Goal: Complete Application Form: Complete application form

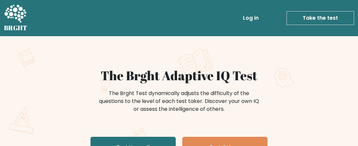
scroll to position [85, 0]
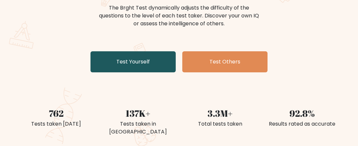
click at [109, 60] on link "Test Yourself" at bounding box center [133, 61] width 85 height 21
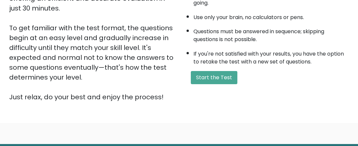
scroll to position [148, 0]
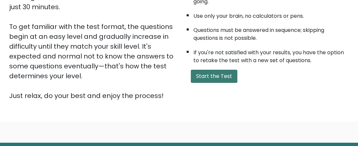
click at [203, 80] on button "Start the Test" at bounding box center [214, 76] width 47 height 13
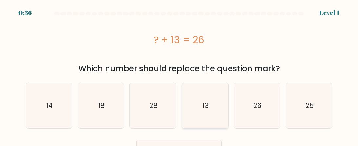
click at [198, 104] on icon "13" at bounding box center [204, 105] width 45 height 45
click at [180, 75] on input "d. 13" at bounding box center [179, 74] width 0 height 2
radio input "true"
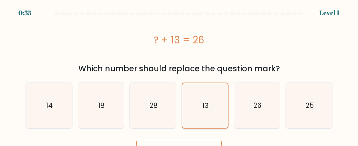
scroll to position [14, 0]
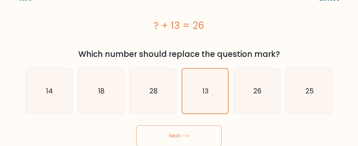
click at [180, 132] on button "Next" at bounding box center [179, 135] width 85 height 21
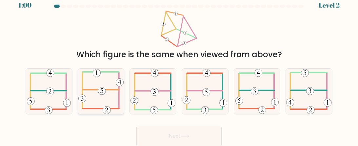
click at [101, 96] on icon at bounding box center [100, 91] width 45 height 45
click at [179, 67] on input "b." at bounding box center [179, 66] width 0 height 2
radio input "true"
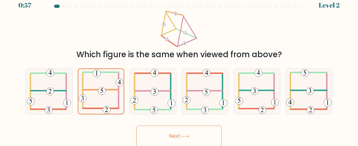
click at [167, 128] on button "Next" at bounding box center [179, 135] width 85 height 21
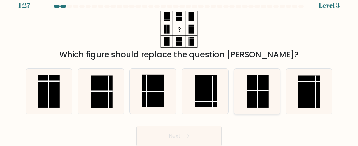
click at [261, 91] on line at bounding box center [258, 91] width 22 height 0
click at [180, 67] on input "e." at bounding box center [179, 66] width 0 height 2
radio input "true"
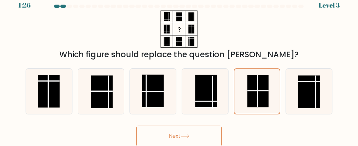
click at [187, 136] on icon at bounding box center [185, 136] width 8 height 3
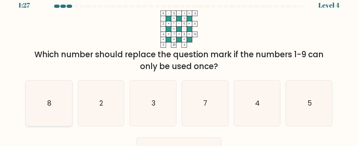
click at [55, 107] on icon "8" at bounding box center [48, 102] width 45 height 45
click at [179, 67] on input "a. 8" at bounding box center [179, 66] width 0 height 2
radio input "true"
click at [160, 142] on button "Next" at bounding box center [179, 147] width 85 height 21
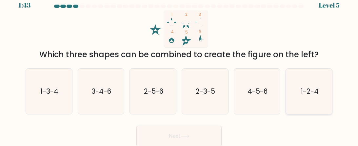
click at [311, 97] on icon "1-2-4" at bounding box center [309, 91] width 45 height 45
click at [180, 67] on input "f. 1-2-4" at bounding box center [179, 66] width 0 height 2
radio input "true"
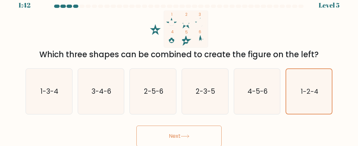
click at [211, 130] on button "Next" at bounding box center [179, 135] width 85 height 21
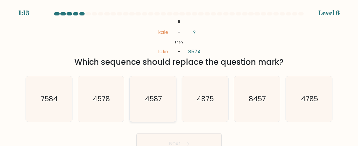
click at [163, 111] on icon "4587" at bounding box center [153, 98] width 45 height 45
click at [179, 75] on input "c. 4587" at bounding box center [179, 74] width 0 height 2
radio input "true"
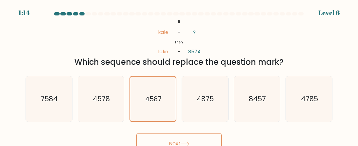
click at [171, 136] on button "Next" at bounding box center [179, 143] width 85 height 21
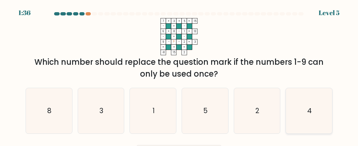
click at [303, 113] on icon "4" at bounding box center [309, 110] width 45 height 45
click at [180, 75] on input "f. 4" at bounding box center [179, 74] width 0 height 2
radio input "true"
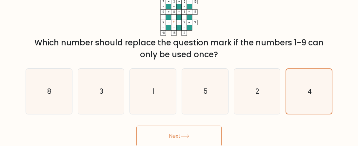
click at [204, 136] on button "Next" at bounding box center [179, 135] width 85 height 21
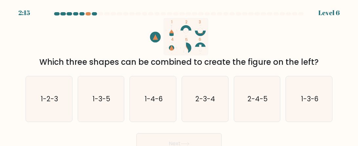
click at [86, 15] on at bounding box center [179, 13] width 251 height 3
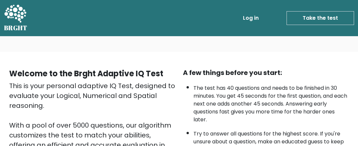
scroll to position [148, 0]
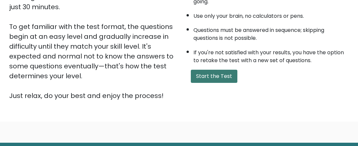
click at [211, 70] on button "Start the Test" at bounding box center [214, 76] width 47 height 13
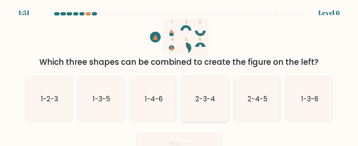
click at [202, 103] on text "2-3-4" at bounding box center [206, 99] width 20 height 10
click at [180, 75] on input "d. 2-3-4" at bounding box center [179, 74] width 0 height 2
radio input "true"
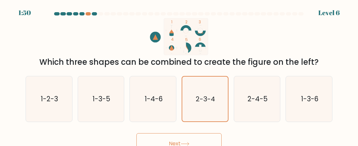
click at [159, 138] on button "Next" at bounding box center [179, 143] width 85 height 21
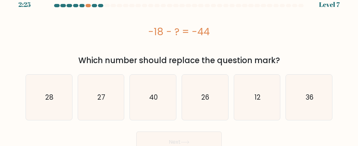
scroll to position [9, 0]
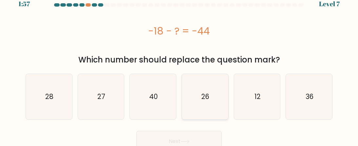
click at [209, 113] on icon "26" at bounding box center [204, 96] width 45 height 45
click at [180, 66] on input "d. 26" at bounding box center [179, 65] width 0 height 2
radio input "true"
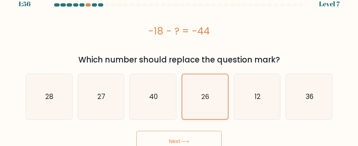
scroll to position [14, 0]
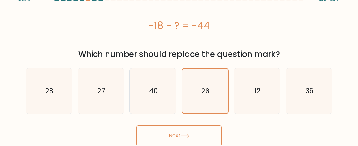
click at [177, 132] on button "Next" at bounding box center [179, 135] width 85 height 21
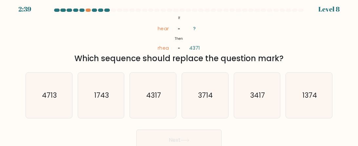
scroll to position [0, 0]
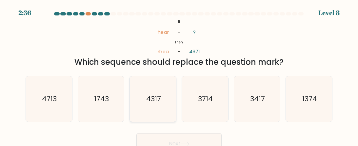
click at [158, 91] on icon "4317" at bounding box center [153, 98] width 45 height 45
click at [179, 75] on input "c. 4317" at bounding box center [179, 74] width 0 height 2
radio input "true"
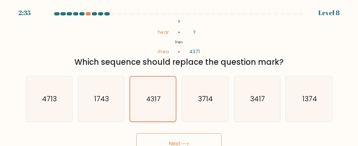
scroll to position [8, 0]
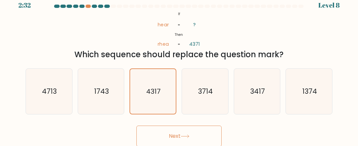
click at [202, 133] on button "Next" at bounding box center [179, 135] width 85 height 21
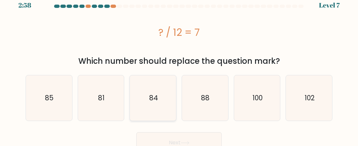
click at [169, 102] on icon "84" at bounding box center [153, 97] width 45 height 45
click at [179, 67] on input "c. 84" at bounding box center [179, 66] width 0 height 2
radio input "true"
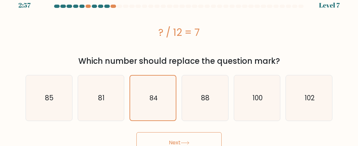
click at [177, 138] on button "Next" at bounding box center [179, 142] width 85 height 21
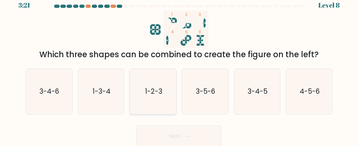
click at [154, 98] on icon "1-2-3" at bounding box center [153, 91] width 45 height 45
click at [179, 67] on input "c. 1-2-3" at bounding box center [179, 66] width 0 height 2
radio input "true"
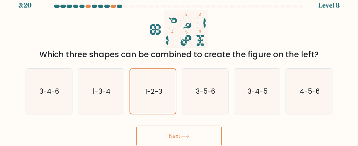
click at [179, 136] on button "Next" at bounding box center [179, 135] width 85 height 21
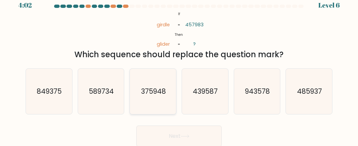
click at [144, 92] on text "375948" at bounding box center [153, 91] width 25 height 10
click at [179, 67] on input "c. 375948" at bounding box center [179, 66] width 0 height 2
radio input "true"
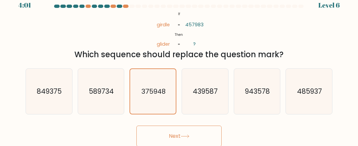
click at [186, 131] on button "Next" at bounding box center [179, 135] width 85 height 21
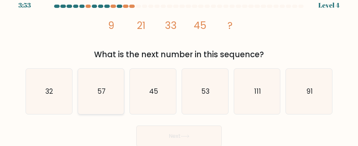
click at [115, 95] on icon "57" at bounding box center [100, 91] width 45 height 45
click at [179, 67] on input "b. 57" at bounding box center [179, 66] width 0 height 2
radio input "true"
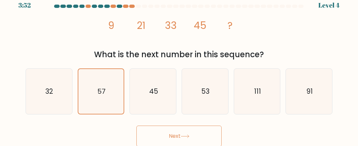
click at [175, 136] on button "Next" at bounding box center [179, 135] width 85 height 21
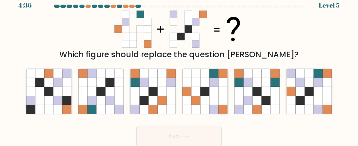
click at [180, 138] on button "Next" at bounding box center [179, 135] width 85 height 21
click at [94, 129] on div "Next" at bounding box center [179, 134] width 315 height 24
click at [319, 99] on icon at bounding box center [318, 100] width 9 height 9
click at [180, 67] on input "f." at bounding box center [179, 66] width 0 height 2
radio input "true"
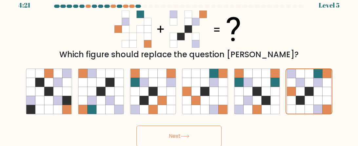
click at [185, 131] on button "Next" at bounding box center [179, 135] width 85 height 21
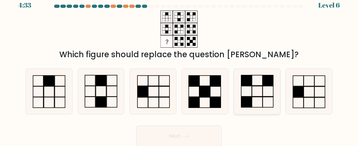
click at [252, 97] on rect at bounding box center [257, 102] width 11 height 10
click at [180, 67] on input "e." at bounding box center [179, 66] width 0 height 2
radio input "true"
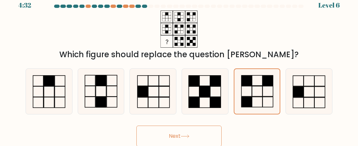
click at [190, 137] on icon at bounding box center [185, 136] width 9 height 4
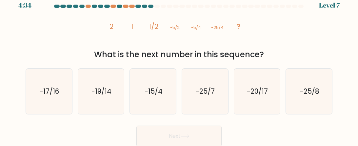
click at [51, 24] on div "image/svg+xml 2 1 1/2 -5/2 -5/4 -25/4 ? What is the next number in this sequenc…" at bounding box center [179, 36] width 315 height 50
click at [315, 99] on icon "-25/8" at bounding box center [309, 91] width 45 height 45
click at [180, 67] on input "f. -25/8" at bounding box center [179, 66] width 0 height 2
radio input "true"
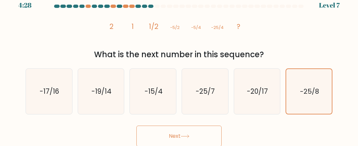
click at [200, 128] on button "Next" at bounding box center [179, 135] width 85 height 21
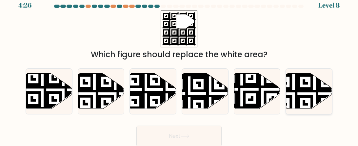
click at [311, 90] on icon at bounding box center [294, 73] width 84 height 84
click at [180, 67] on input "f." at bounding box center [179, 66] width 0 height 2
radio input "true"
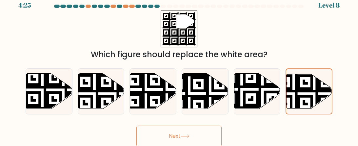
click at [196, 128] on button "Next" at bounding box center [179, 135] width 85 height 21
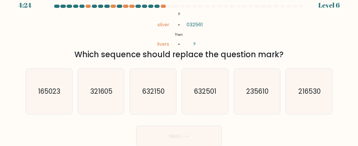
click at [197, 133] on button "Next" at bounding box center [179, 135] width 85 height 21
click at [306, 125] on div "Next" at bounding box center [179, 134] width 315 height 24
click at [242, 99] on icon "235610" at bounding box center [257, 91] width 45 height 45
click at [180, 67] on input "e. 235610" at bounding box center [179, 66] width 0 height 2
radio input "true"
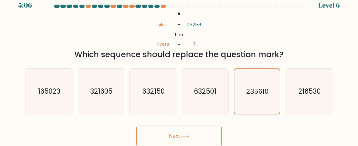
click at [182, 140] on button "Next" at bounding box center [179, 135] width 85 height 21
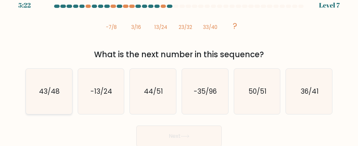
click at [59, 85] on icon "43/48" at bounding box center [48, 91] width 45 height 45
click at [179, 67] on input "a. 43/48" at bounding box center [179, 66] width 0 height 2
radio input "true"
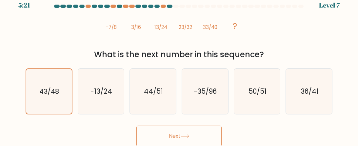
click at [158, 131] on button "Next" at bounding box center [179, 135] width 85 height 21
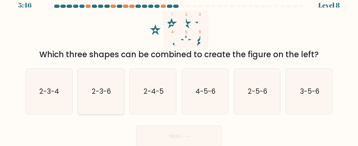
click at [106, 102] on icon "2-3-6" at bounding box center [100, 91] width 45 height 45
click at [179, 67] on input "b. 2-3-6" at bounding box center [179, 66] width 0 height 2
radio input "true"
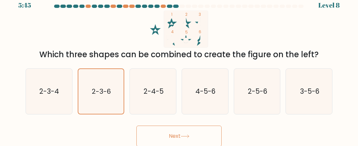
click at [167, 138] on button "Next" at bounding box center [179, 135] width 85 height 21
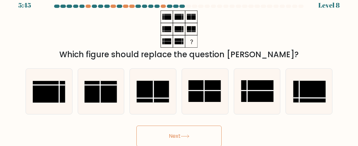
click at [160, 138] on button "Next" at bounding box center [179, 135] width 85 height 21
click at [281, 33] on div "Which figure should replace the question [PERSON_NAME]?" at bounding box center [179, 36] width 315 height 50
click at [211, 90] on line at bounding box center [205, 90] width 32 height 0
click at [180, 67] on input "d." at bounding box center [179, 66] width 0 height 2
radio input "true"
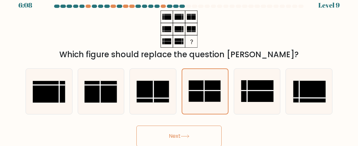
click at [177, 131] on button "Next" at bounding box center [179, 135] width 85 height 21
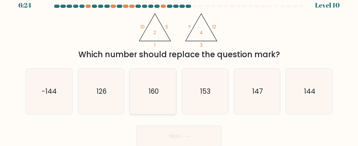
click at [165, 77] on icon "160" at bounding box center [153, 91] width 45 height 45
click at [179, 67] on input "c. 160" at bounding box center [179, 66] width 0 height 2
radio input "true"
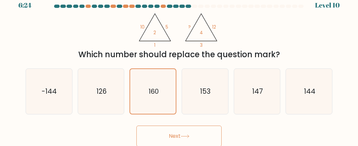
click at [164, 136] on button "Next" at bounding box center [179, 135] width 85 height 21
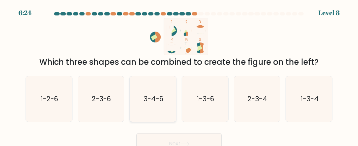
click at [158, 111] on icon "3-4-6" at bounding box center [153, 98] width 45 height 45
click at [179, 75] on input "c. 3-4-6" at bounding box center [179, 74] width 0 height 2
radio input "true"
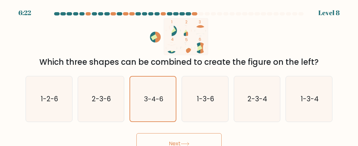
click at [172, 141] on button "Next" at bounding box center [179, 143] width 85 height 21
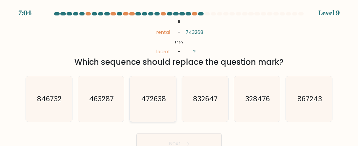
click at [154, 95] on text "472638" at bounding box center [153, 99] width 25 height 10
click at [179, 75] on input "c. 472638" at bounding box center [179, 74] width 0 height 2
radio input "true"
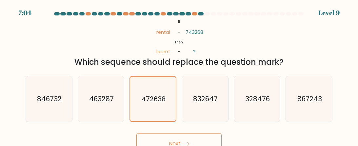
click at [191, 135] on button "Next" at bounding box center [179, 143] width 85 height 21
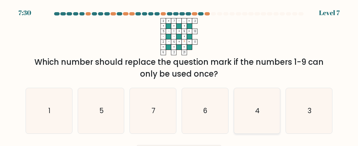
click at [266, 116] on icon "4" at bounding box center [257, 110] width 45 height 45
click at [180, 75] on input "e. 4" at bounding box center [179, 74] width 0 height 2
radio input "true"
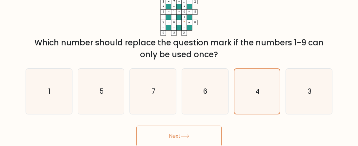
click at [169, 140] on button "Next" at bounding box center [179, 135] width 85 height 21
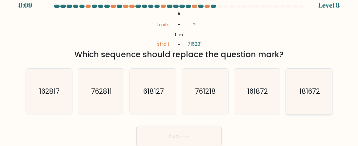
click at [309, 95] on text "181672" at bounding box center [309, 91] width 21 height 10
click at [180, 67] on input "f. 181672" at bounding box center [179, 66] width 0 height 2
radio input "true"
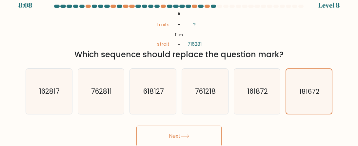
click at [200, 127] on button "Next" at bounding box center [179, 135] width 85 height 21
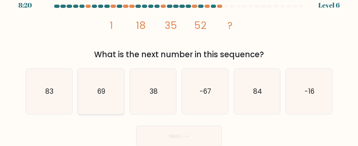
click at [98, 96] on icon "69" at bounding box center [100, 91] width 45 height 45
click at [179, 67] on input "b. 69" at bounding box center [179, 66] width 0 height 2
radio input "true"
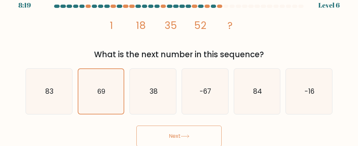
click at [167, 128] on button "Next" at bounding box center [179, 135] width 85 height 21
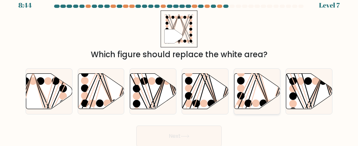
click at [250, 96] on line at bounding box center [258, 73] width 25 height 74
click at [180, 67] on input "e." at bounding box center [179, 66] width 0 height 2
radio input "true"
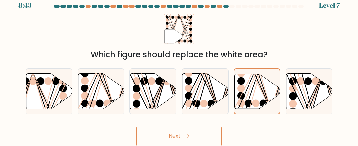
click at [189, 130] on button "Next" at bounding box center [179, 135] width 85 height 21
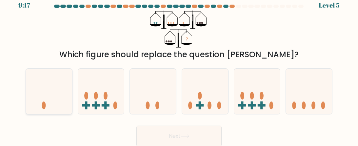
click at [52, 107] on icon at bounding box center [49, 91] width 46 height 38
click at [179, 67] on input "a." at bounding box center [179, 66] width 0 height 2
radio input "true"
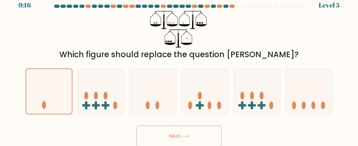
click at [168, 131] on button "Next" at bounding box center [179, 135] width 85 height 21
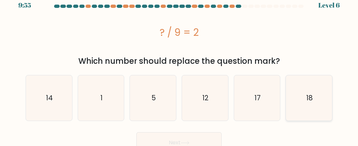
click at [303, 92] on icon "18" at bounding box center [309, 97] width 45 height 45
click at [180, 67] on input "f. 18" at bounding box center [179, 66] width 0 height 2
radio input "true"
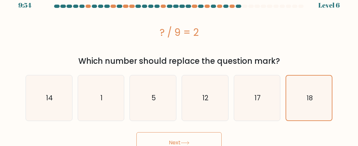
click at [182, 134] on button "Next" at bounding box center [179, 142] width 85 height 21
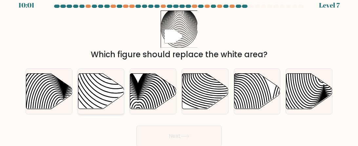
click at [110, 82] on icon at bounding box center [101, 91] width 46 height 35
click at [179, 67] on input "b." at bounding box center [179, 66] width 0 height 2
radio input "true"
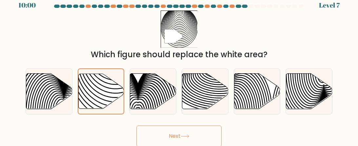
click at [156, 129] on button "Next" at bounding box center [179, 135] width 85 height 21
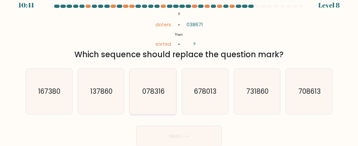
click at [148, 96] on icon "078316" at bounding box center [153, 91] width 45 height 45
click at [179, 67] on input "c. 078316" at bounding box center [179, 66] width 0 height 2
radio input "true"
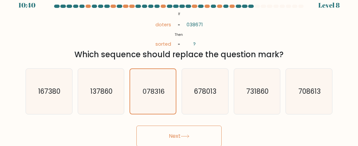
click at [179, 129] on button "Next" at bounding box center [179, 135] width 85 height 21
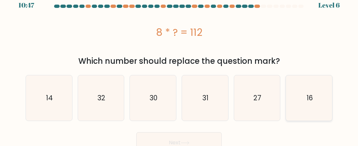
click at [310, 95] on text "16" at bounding box center [310, 98] width 6 height 10
click at [180, 67] on input "f. 16" at bounding box center [179, 66] width 0 height 2
radio input "true"
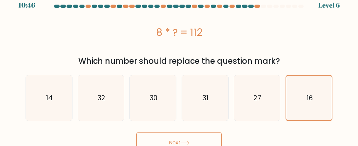
click at [201, 140] on button "Next" at bounding box center [179, 142] width 85 height 21
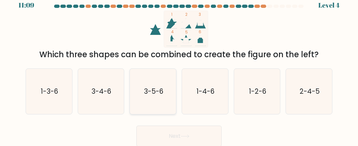
click at [149, 96] on icon "3-5-6" at bounding box center [153, 91] width 45 height 45
click at [179, 67] on input "c. 3-5-6" at bounding box center [179, 66] width 0 height 2
radio input "true"
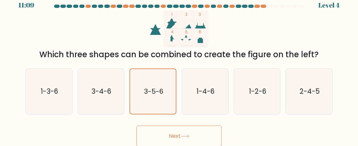
click at [173, 128] on button "Next" at bounding box center [179, 135] width 85 height 21
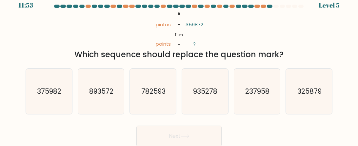
click at [161, 135] on button "Next" at bounding box center [179, 135] width 85 height 21
click at [158, 97] on icon "782593" at bounding box center [153, 91] width 45 height 45
click at [179, 67] on input "c. 782593" at bounding box center [179, 66] width 0 height 2
radio input "true"
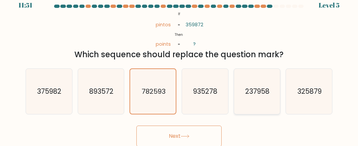
click at [272, 95] on icon "237958" at bounding box center [257, 91] width 45 height 45
click at [180, 67] on input "e. 237958" at bounding box center [179, 66] width 0 height 2
radio input "true"
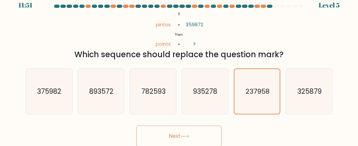
click at [180, 132] on button "Next" at bounding box center [179, 135] width 85 height 21
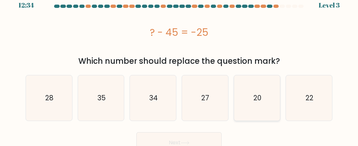
click at [268, 96] on icon "20" at bounding box center [257, 97] width 45 height 45
click at [180, 67] on input "e. 20" at bounding box center [179, 66] width 0 height 2
radio input "true"
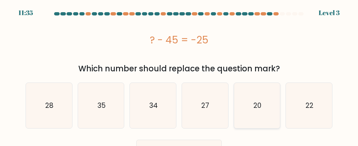
click at [275, 113] on icon "20" at bounding box center [257, 105] width 45 height 45
click at [180, 75] on input "e. 20" at bounding box center [179, 74] width 0 height 2
radio input "true"
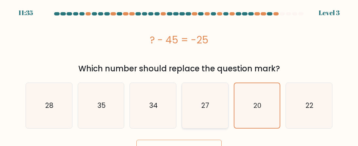
scroll to position [14, 0]
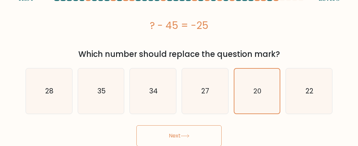
click at [173, 132] on button "Next" at bounding box center [179, 135] width 85 height 21
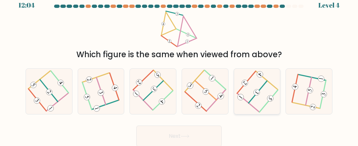
click at [258, 91] on 473 at bounding box center [257, 92] width 9 height 9
click at [180, 67] on input "e." at bounding box center [179, 66] width 0 height 2
radio input "true"
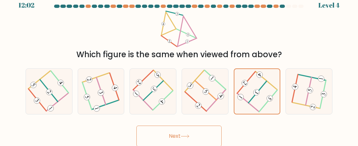
click at [162, 133] on button "Next" at bounding box center [179, 135] width 85 height 21
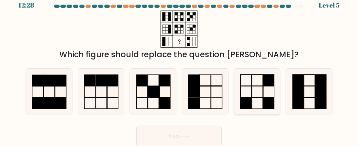
click at [268, 94] on icon at bounding box center [257, 91] width 45 height 45
click at [180, 67] on input "e." at bounding box center [179, 66] width 0 height 2
radio input "true"
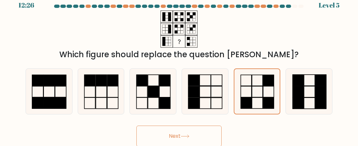
click at [185, 135] on icon at bounding box center [185, 136] width 9 height 4
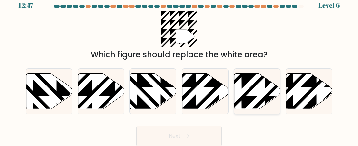
click at [255, 93] on icon at bounding box center [257, 91] width 46 height 35
click at [180, 67] on input "e." at bounding box center [179, 66] width 0 height 2
radio input "true"
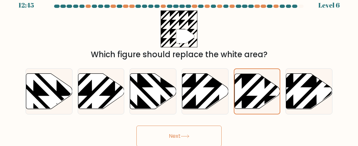
click at [198, 132] on button "Next" at bounding box center [179, 135] width 85 height 21
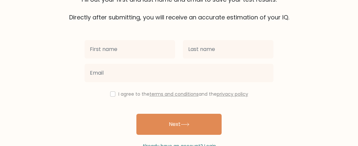
scroll to position [36, 0]
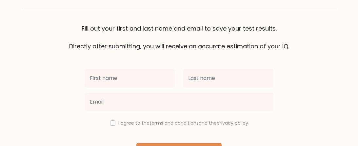
click at [109, 76] on input "text" at bounding box center [130, 78] width 91 height 18
type input "Shiloh"
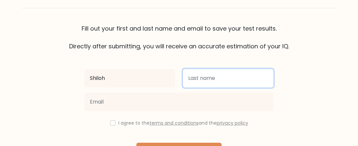
click at [212, 78] on input "text" at bounding box center [228, 78] width 91 height 18
type input "[PERSON_NAME]"
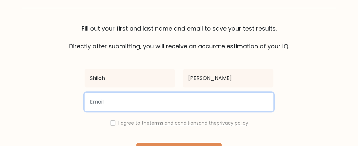
click at [153, 101] on input "email" at bounding box center [179, 102] width 189 height 18
type input "[EMAIL_ADDRESS][DOMAIN_NAME]"
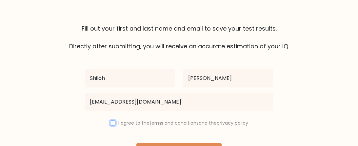
click at [110, 123] on input "checkbox" at bounding box center [112, 122] width 5 height 5
checkbox input "true"
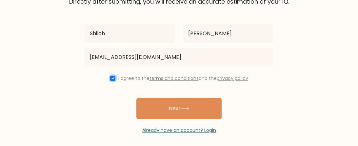
scroll to position [84, 0]
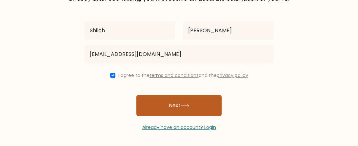
click at [156, 106] on button "Next" at bounding box center [179, 105] width 85 height 21
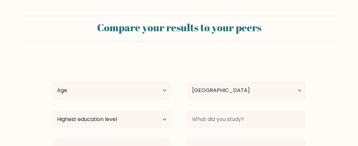
select select "US"
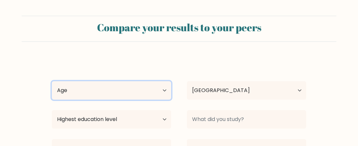
click at [119, 91] on select "Age Under [DEMOGRAPHIC_DATA] [DEMOGRAPHIC_DATA] [DEMOGRAPHIC_DATA] [DEMOGRAPHIC…" at bounding box center [111, 90] width 119 height 18
select select "min_18"
click at [52, 81] on select "Age Under [DEMOGRAPHIC_DATA] [DEMOGRAPHIC_DATA] [DEMOGRAPHIC_DATA] [DEMOGRAPHIC…" at bounding box center [111, 90] width 119 height 18
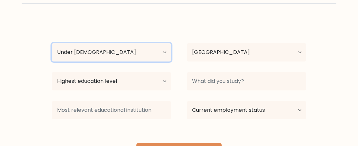
scroll to position [41, 0]
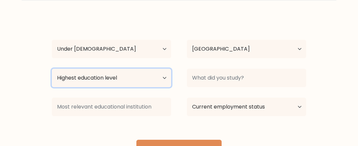
click at [72, 79] on select "Highest education level No schooling Primary Lower Secondary Upper Secondary Oc…" at bounding box center [111, 78] width 119 height 18
select select "primary"
click at [52, 69] on select "Highest education level No schooling Primary Lower Secondary Upper Secondary Oc…" at bounding box center [111, 78] width 119 height 18
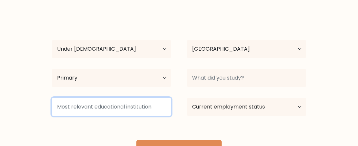
click at [83, 106] on input at bounding box center [111, 106] width 119 height 18
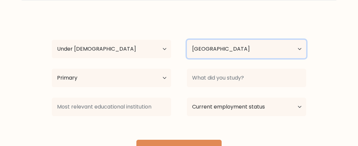
click at [228, 46] on select "Country Afghanistan Albania Algeria American Samoa Andorra Angola Anguilla Anta…" at bounding box center [246, 49] width 119 height 18
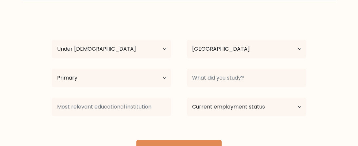
click at [315, 7] on form "Compare your results to your peers Shiloh Williams Age Under 18 years old 18-24…" at bounding box center [179, 67] width 358 height 186
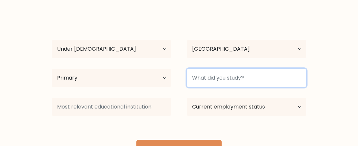
click at [253, 82] on input at bounding box center [246, 78] width 119 height 18
type input "s"
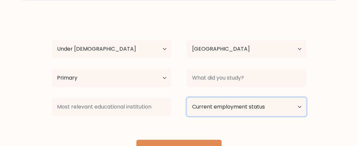
click at [222, 104] on select "Current employment status Employed Student Retired Other / prefer not to answer" at bounding box center [246, 106] width 119 height 18
select select "student"
click at [187, 97] on select "Current employment status Employed Student Retired Other / prefer not to answer" at bounding box center [246, 106] width 119 height 18
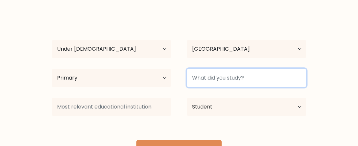
click at [220, 77] on input at bounding box center [246, 78] width 119 height 18
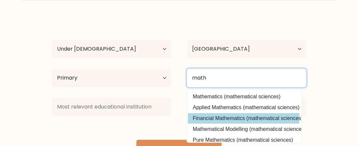
scroll to position [59, 1]
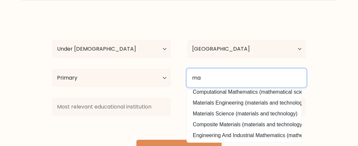
type input "m"
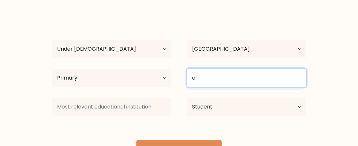
scroll to position [0, 0]
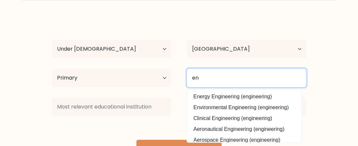
type input "e"
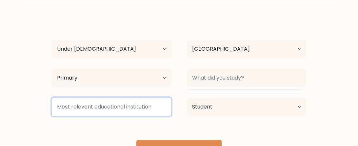
click at [112, 108] on input at bounding box center [111, 106] width 119 height 18
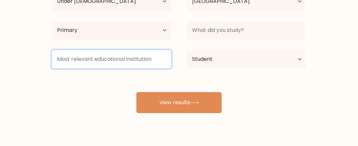
scroll to position [98, 0]
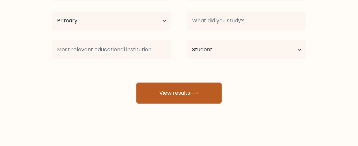
click at [178, 96] on button "View results" at bounding box center [179, 92] width 85 height 21
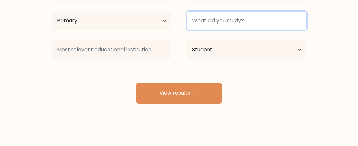
scroll to position [79, 0]
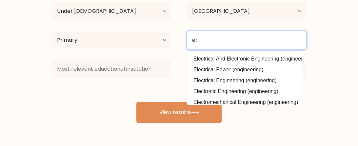
type input "e"
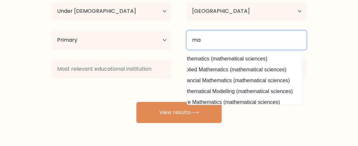
scroll to position [0, 13]
type input "m"
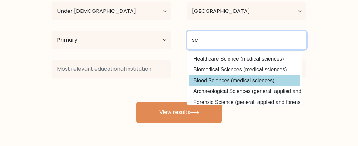
scroll to position [43, 0]
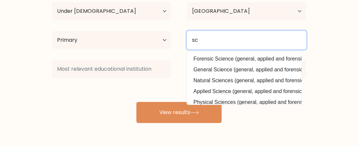
type input "s"
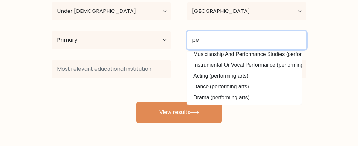
scroll to position [59, 0]
type input "p"
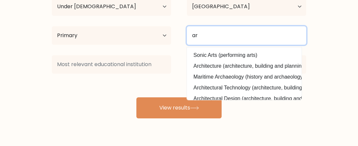
scroll to position [40, 0]
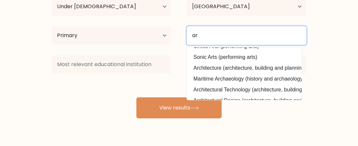
type input "a"
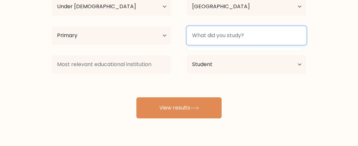
scroll to position [0, 0]
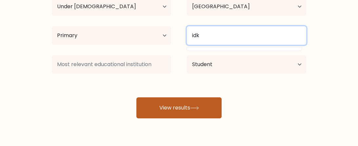
type input "idk"
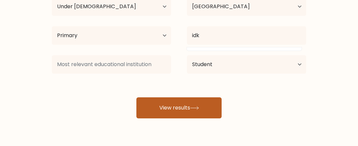
click at [190, 102] on button "View results" at bounding box center [179, 107] width 85 height 21
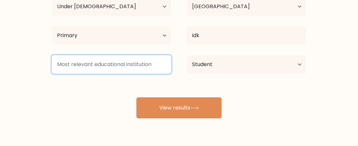
click at [163, 65] on input at bounding box center [111, 64] width 119 height 18
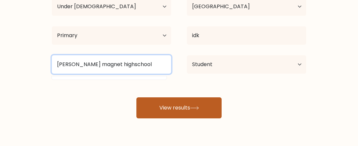
type input "garner magnet highschool"
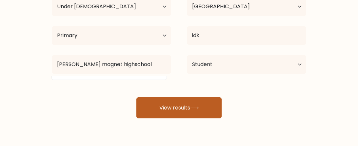
click at [173, 113] on button "View results" at bounding box center [179, 107] width 85 height 21
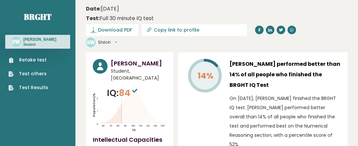
click at [39, 59] on link "Retake test" at bounding box center [29, 59] width 40 height 7
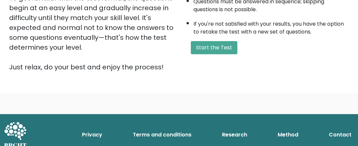
scroll to position [184, 0]
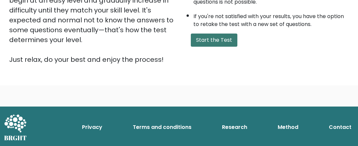
click at [211, 42] on button "Start the Test" at bounding box center [214, 39] width 47 height 13
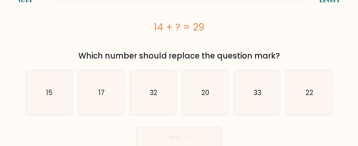
scroll to position [13, 0]
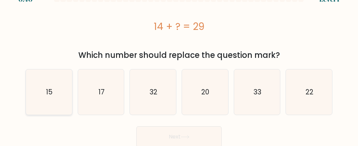
click at [45, 99] on icon "15" at bounding box center [48, 91] width 45 height 45
click at [179, 61] on input "a. 15" at bounding box center [179, 60] width 0 height 2
radio input "true"
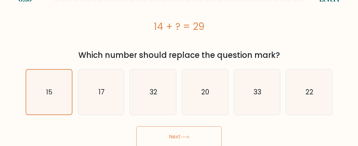
click at [147, 132] on button "Next" at bounding box center [179, 136] width 85 height 21
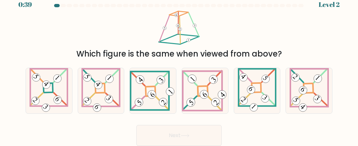
scroll to position [8, 0]
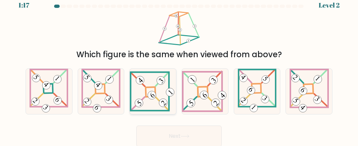
click at [145, 97] on 656 at bounding box center [137, 103] width 13 height 13
click at [179, 67] on input "c." at bounding box center [179, 66] width 0 height 2
radio input "true"
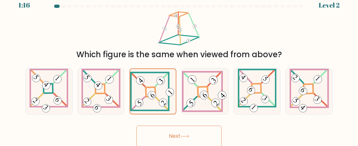
click at [147, 135] on button "Next" at bounding box center [179, 135] width 85 height 21
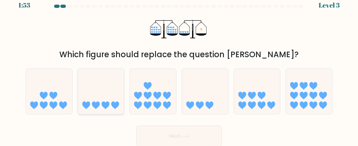
click at [95, 109] on icon at bounding box center [101, 91] width 46 height 38
click at [179, 67] on input "b." at bounding box center [179, 66] width 0 height 2
radio input "true"
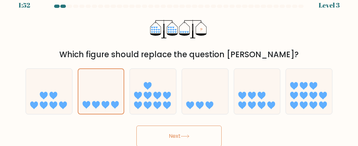
click at [163, 129] on button "Next" at bounding box center [179, 135] width 85 height 21
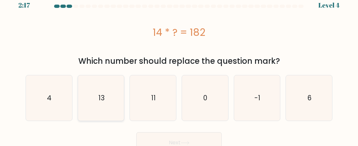
click at [106, 95] on icon "13" at bounding box center [100, 97] width 45 height 45
click at [179, 67] on input "b. 13" at bounding box center [179, 66] width 0 height 2
radio input "true"
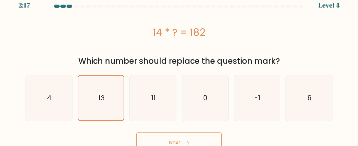
click at [162, 136] on button "Next" at bounding box center [179, 142] width 85 height 21
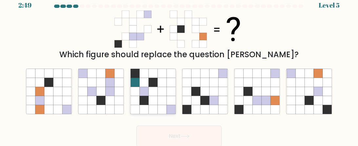
click at [151, 88] on icon at bounding box center [153, 91] width 9 height 9
click at [179, 67] on input "c." at bounding box center [179, 66] width 0 height 2
radio input "true"
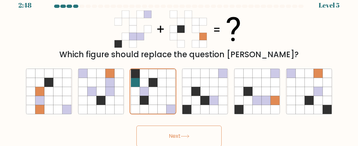
click at [180, 135] on button "Next" at bounding box center [179, 135] width 85 height 21
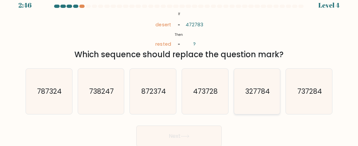
click at [249, 97] on icon "327784" at bounding box center [257, 91] width 45 height 45
click at [180, 67] on input "e. 327784" at bounding box center [179, 66] width 0 height 2
radio input "true"
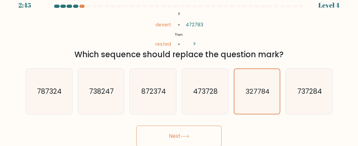
click at [177, 133] on button "Next" at bounding box center [179, 135] width 85 height 21
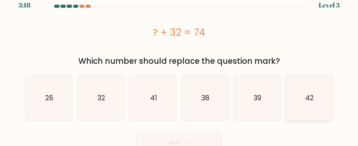
click at [310, 102] on text "42" at bounding box center [310, 98] width 9 height 10
click at [180, 67] on input "f. 42" at bounding box center [179, 66] width 0 height 2
radio input "true"
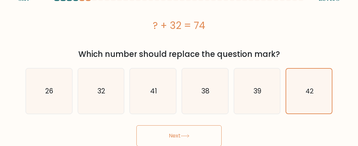
click at [176, 133] on button "Next" at bounding box center [179, 135] width 85 height 21
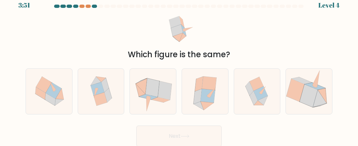
drag, startPoint x: 176, startPoint y: 37, endPoint x: 191, endPoint y: 33, distance: 16.0
click at [191, 33] on icon at bounding box center [179, 29] width 37 height 37
click at [160, 101] on icon at bounding box center [161, 99] width 18 height 5
click at [179, 67] on input "c." at bounding box center [179, 66] width 0 height 2
radio input "true"
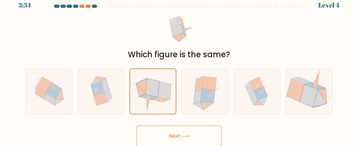
click at [171, 132] on button "Next" at bounding box center [179, 135] width 85 height 21
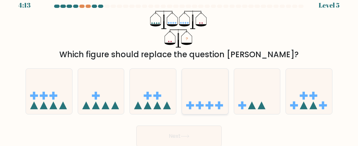
click at [209, 94] on icon at bounding box center [205, 91] width 46 height 38
click at [180, 67] on input "d." at bounding box center [179, 66] width 0 height 2
radio input "true"
click at [187, 129] on button "Next" at bounding box center [179, 135] width 85 height 21
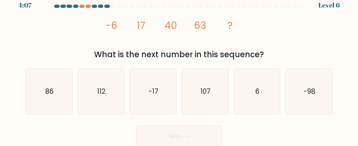
scroll to position [6, 0]
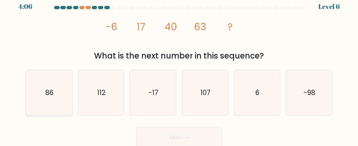
click at [35, 94] on icon "86" at bounding box center [48, 92] width 45 height 45
click at [179, 68] on input "a. 86" at bounding box center [179, 68] width 0 height 2
radio input "true"
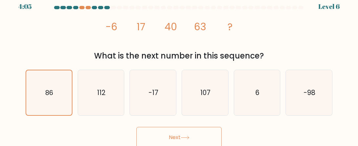
click at [160, 137] on button "Next" at bounding box center [179, 137] width 85 height 21
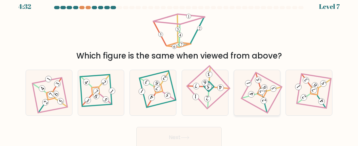
click at [268, 109] on icon at bounding box center [257, 93] width 31 height 36
click at [180, 68] on input "e." at bounding box center [179, 68] width 0 height 2
radio input "true"
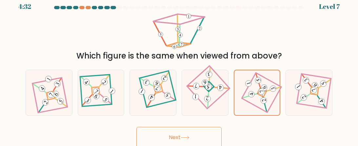
click at [176, 138] on button "Next" at bounding box center [179, 137] width 85 height 21
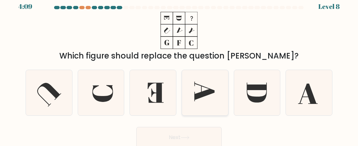
click at [212, 90] on icon at bounding box center [205, 91] width 20 height 20
click at [180, 68] on input "d." at bounding box center [179, 68] width 0 height 2
radio input "true"
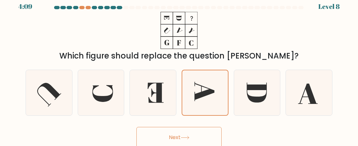
click at [194, 134] on button "Next" at bounding box center [179, 137] width 85 height 21
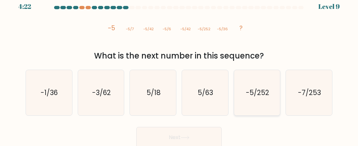
click at [250, 93] on text "-5/252" at bounding box center [257, 93] width 23 height 10
click at [180, 68] on input "e. -5/252" at bounding box center [179, 68] width 0 height 2
radio input "true"
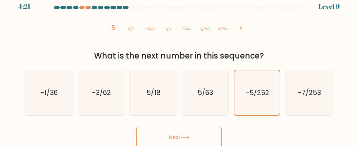
click at [200, 137] on button "Next" at bounding box center [179, 137] width 85 height 21
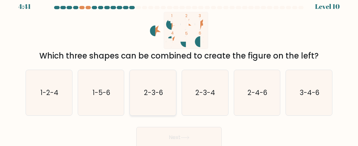
click at [135, 100] on icon "2-3-6" at bounding box center [153, 92] width 45 height 45
click at [179, 68] on input "c. 2-3-6" at bounding box center [179, 68] width 0 height 2
radio input "true"
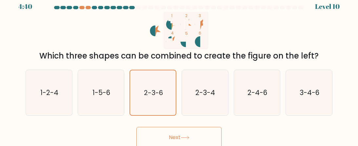
click at [183, 130] on button "Next" at bounding box center [179, 137] width 85 height 21
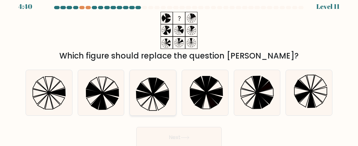
click at [142, 109] on icon at bounding box center [153, 92] width 45 height 45
click at [179, 68] on input "c." at bounding box center [179, 68] width 0 height 2
radio input "true"
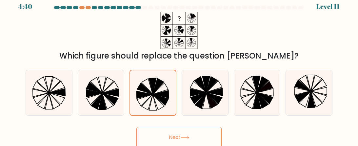
click at [154, 133] on button "Next" at bounding box center [179, 137] width 85 height 21
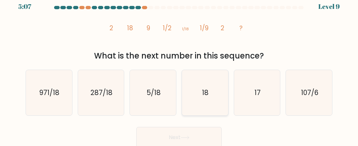
click at [194, 74] on icon "18" at bounding box center [204, 92] width 45 height 45
click at [180, 68] on input "d. 18" at bounding box center [179, 68] width 0 height 2
radio input "true"
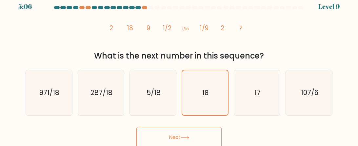
click at [163, 133] on button "Next" at bounding box center [179, 137] width 85 height 21
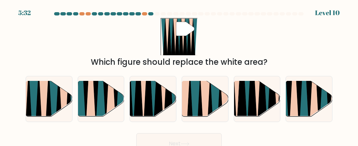
scroll to position [8, 0]
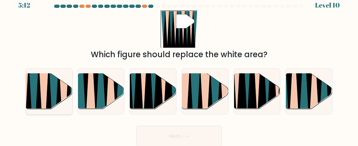
click at [38, 93] on icon at bounding box center [38, 111] width 11 height 93
click at [179, 67] on input "a." at bounding box center [179, 66] width 0 height 2
radio input "true"
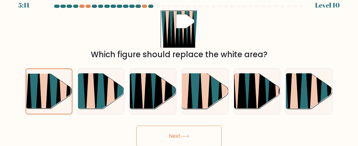
click at [176, 134] on button "Next" at bounding box center [179, 135] width 85 height 21
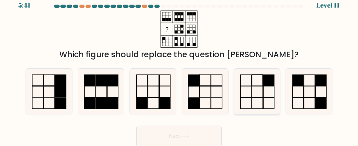
click at [261, 86] on icon at bounding box center [257, 91] width 45 height 45
click at [180, 67] on input "e." at bounding box center [179, 66] width 0 height 2
radio input "true"
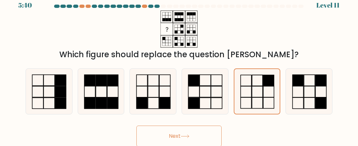
click at [184, 141] on button "Next" at bounding box center [179, 135] width 85 height 21
